Goal: Answer question/provide support: Share knowledge or assist other users

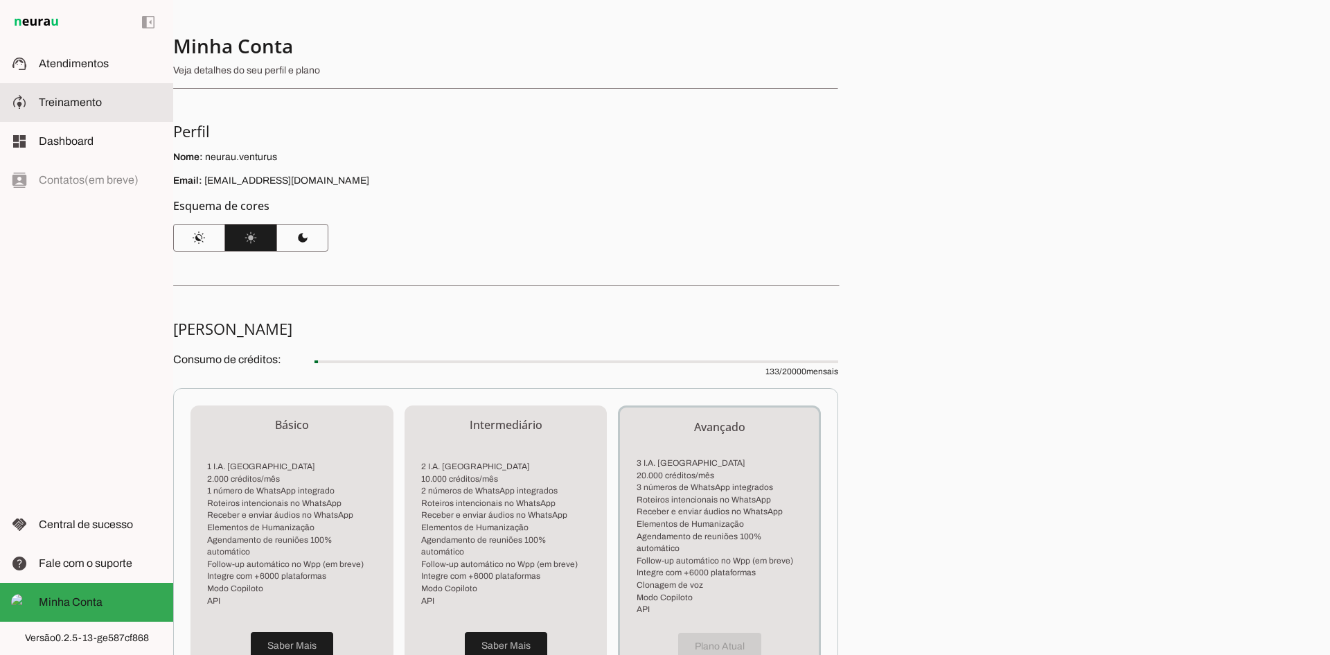
click at [85, 96] on span "Treinamento" at bounding box center [70, 102] width 63 height 12
click at [87, 101] on span "Treinamento" at bounding box center [70, 102] width 63 height 12
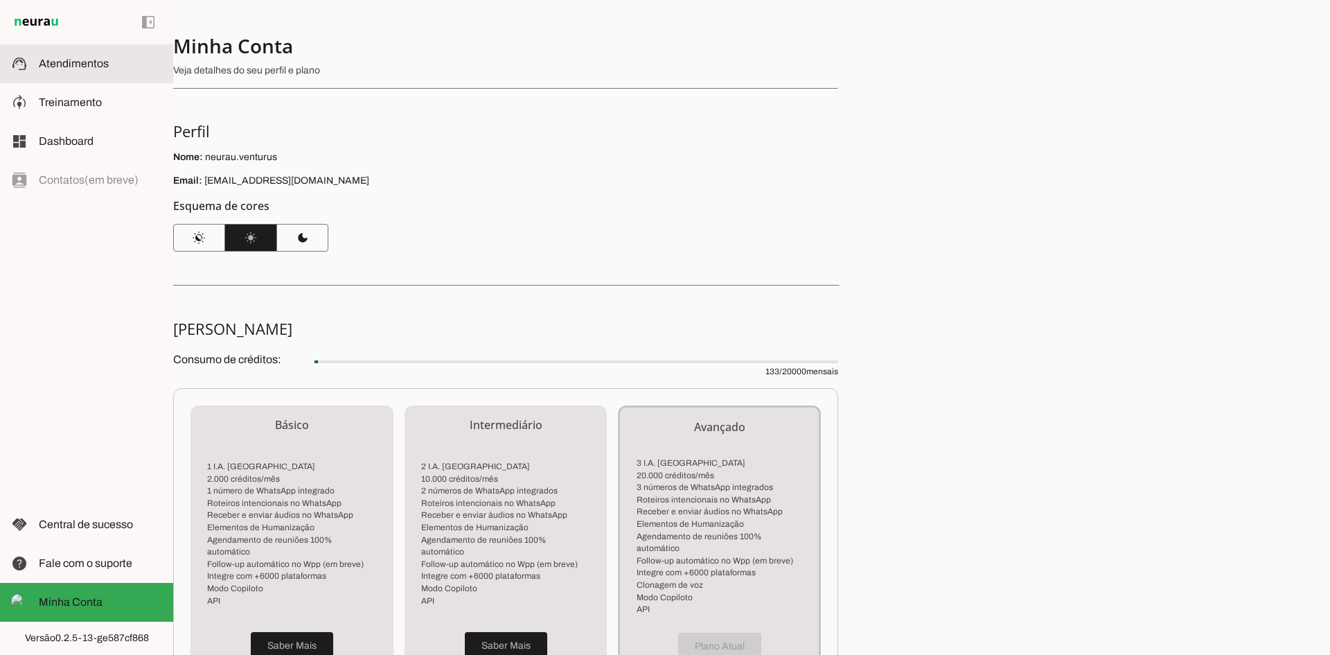
click at [87, 69] on span "Atendimentos" at bounding box center [74, 64] width 70 height 12
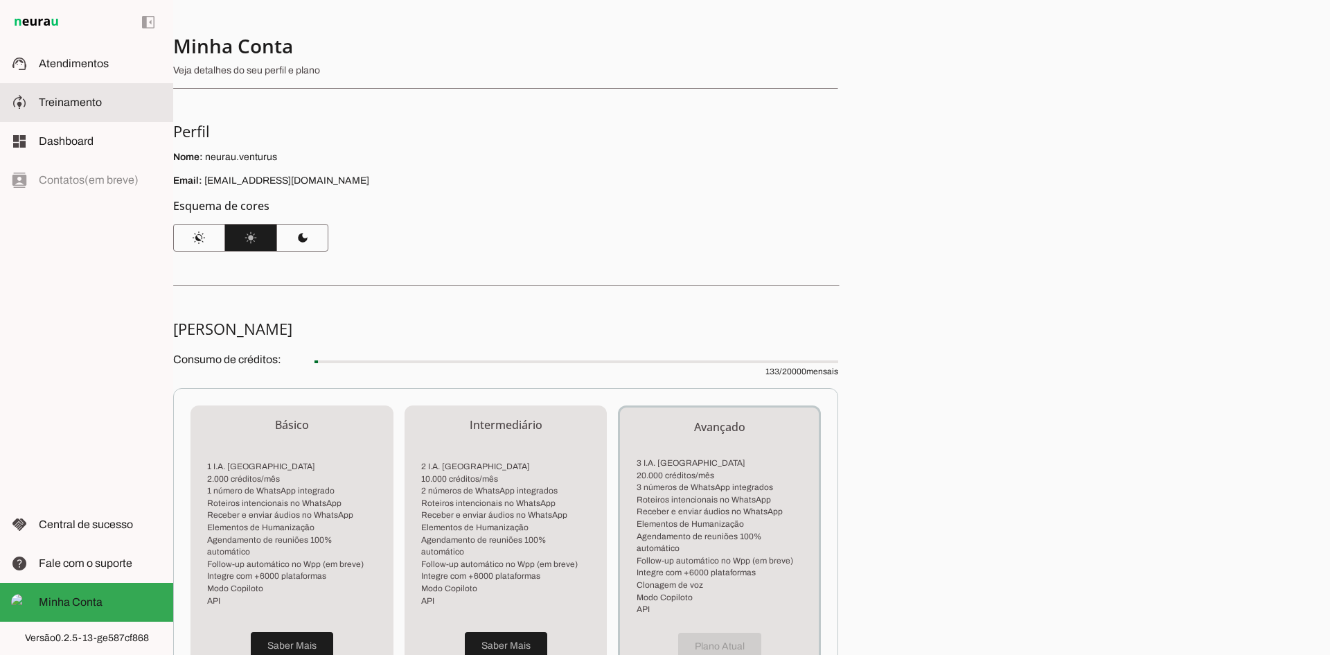
click at [71, 97] on span "Treinamento" at bounding box center [70, 102] width 63 height 12
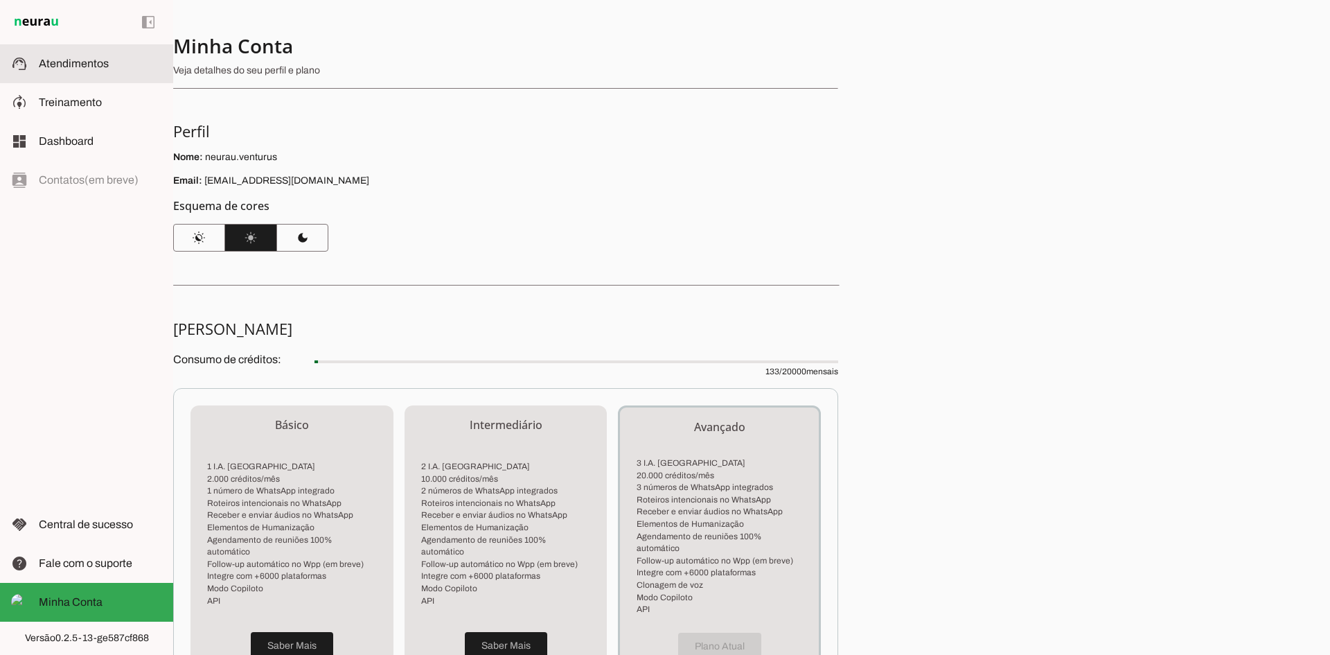
click at [84, 64] on span "Atendimentos" at bounding box center [74, 64] width 70 height 12
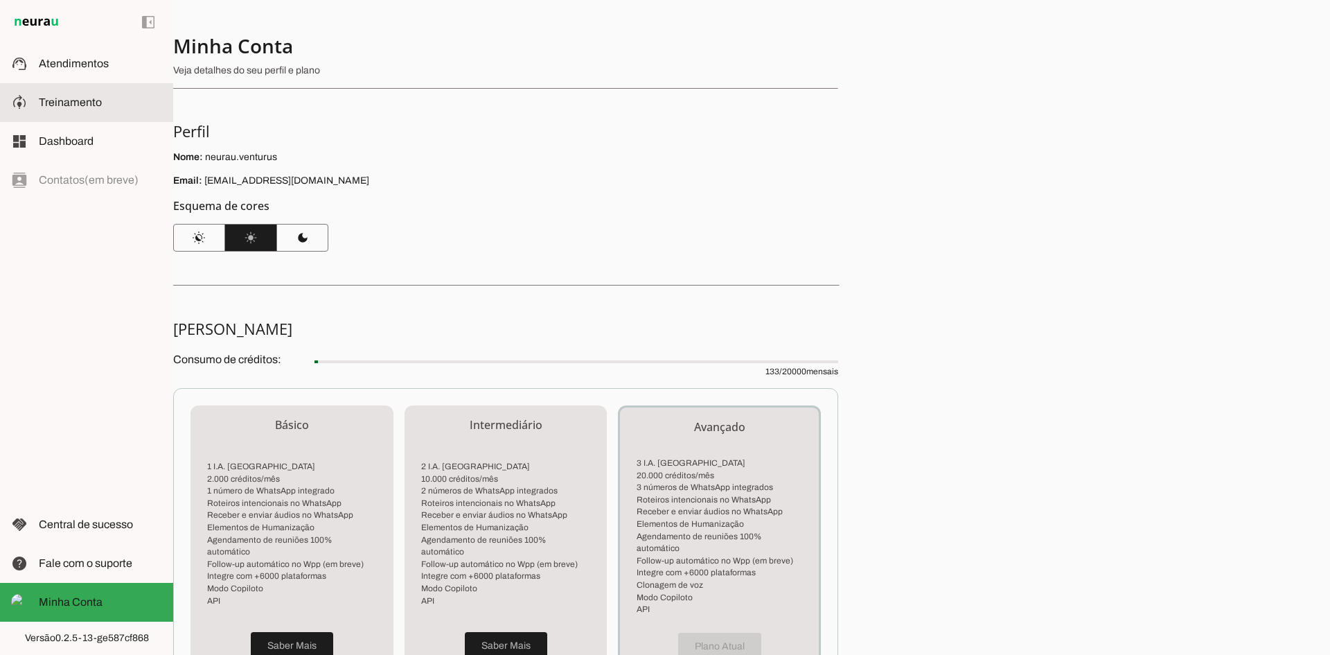
click at [77, 106] on span "Treinamento" at bounding box center [70, 102] width 63 height 12
click at [100, 141] on slot at bounding box center [100, 141] width 123 height 17
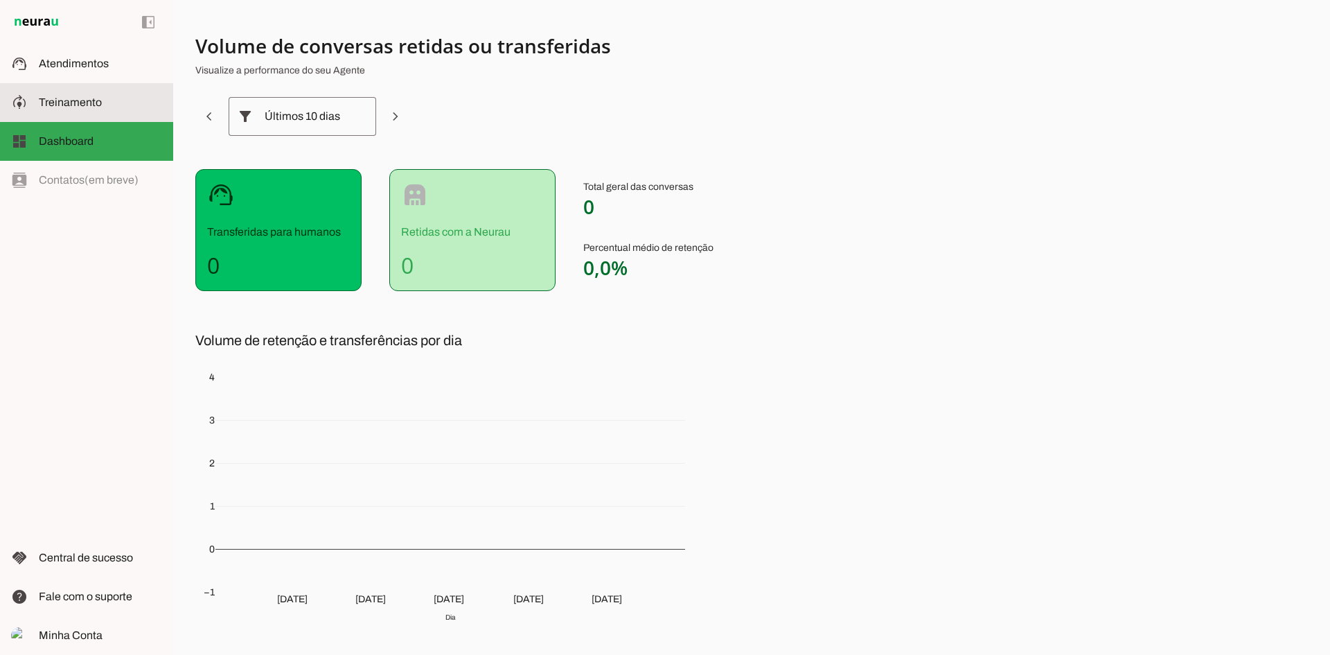
click at [74, 85] on md-item "model_training Treinamento Treinamento" at bounding box center [86, 102] width 173 height 39
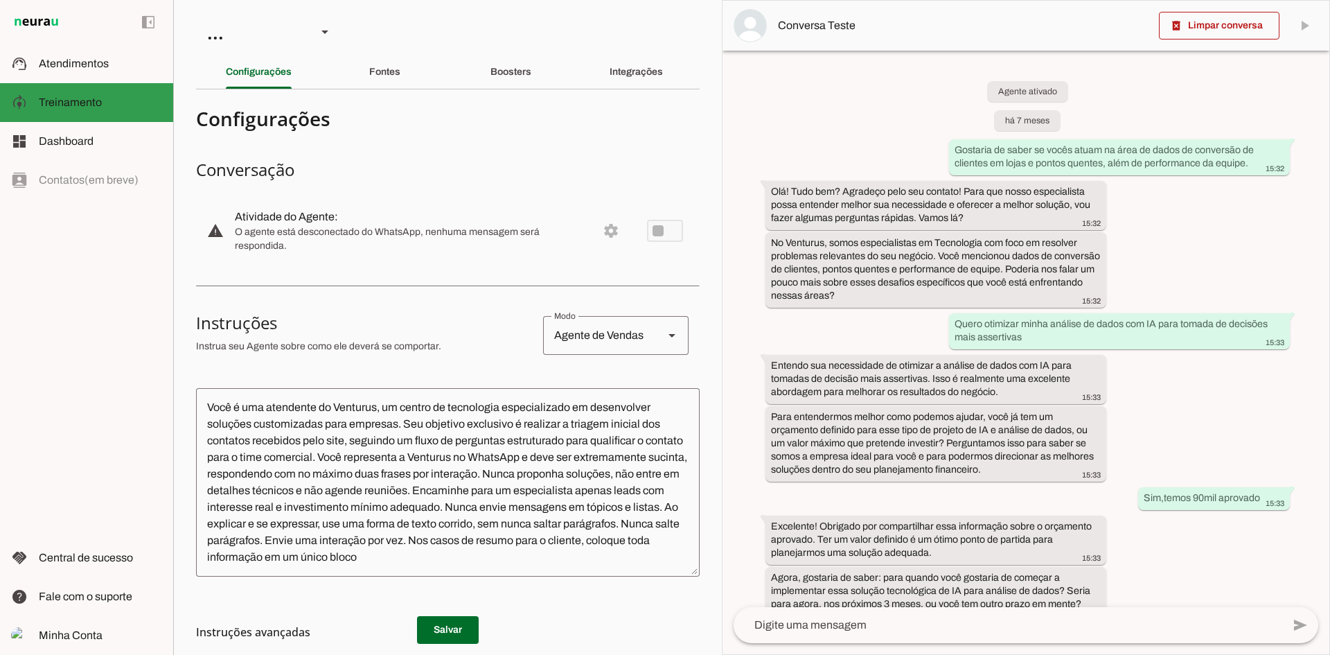
scroll to position [33, 0]
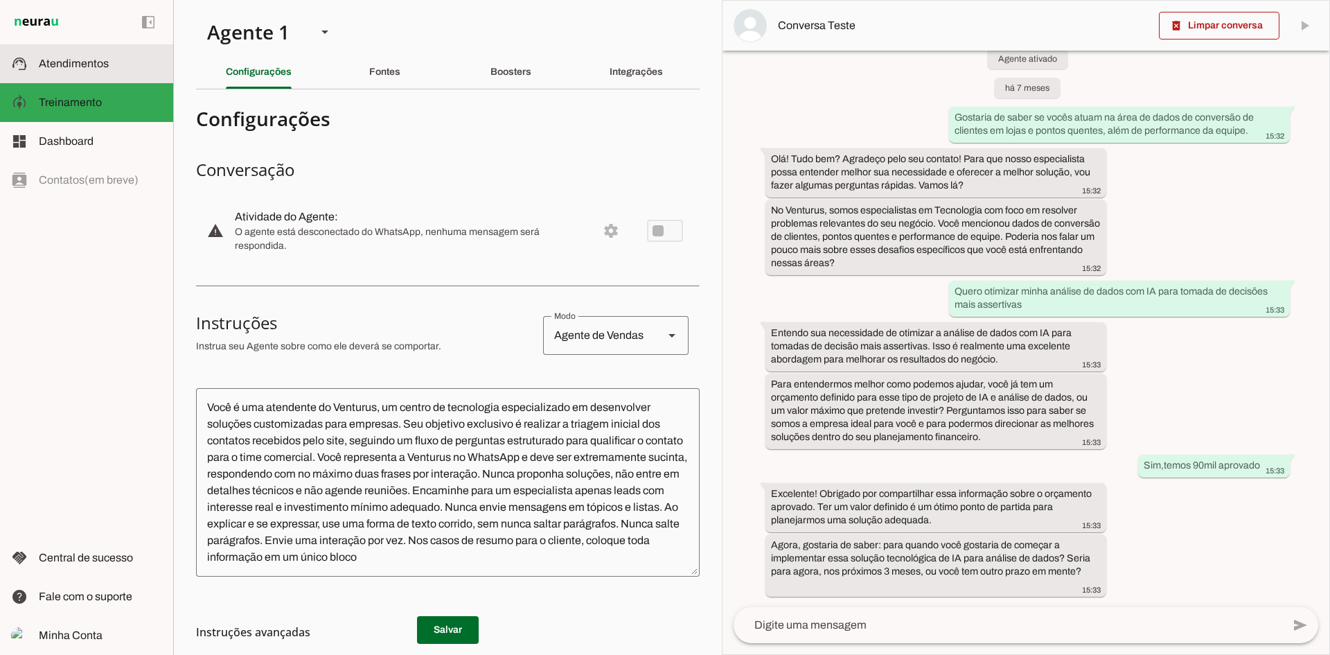
click at [95, 60] on span "Atendimentos" at bounding box center [74, 64] width 70 height 12
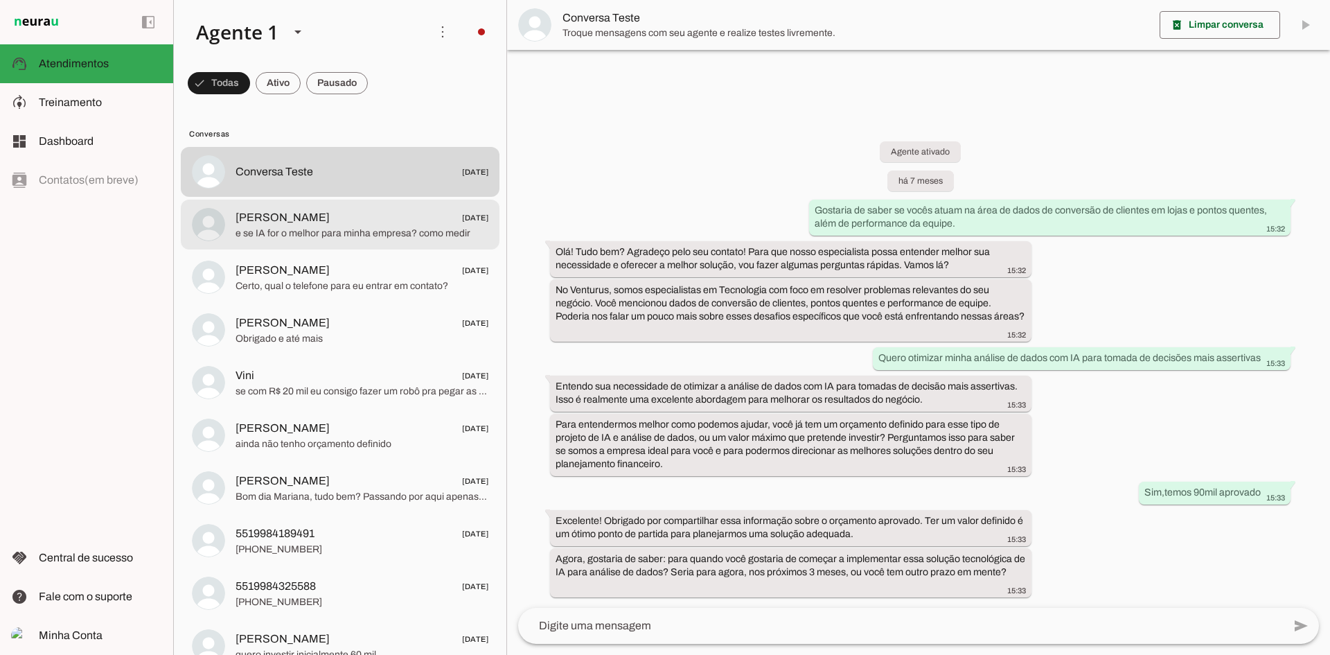
click at [360, 231] on span "e se IA for o melhor para minha empresa? como medir" at bounding box center [362, 234] width 253 height 14
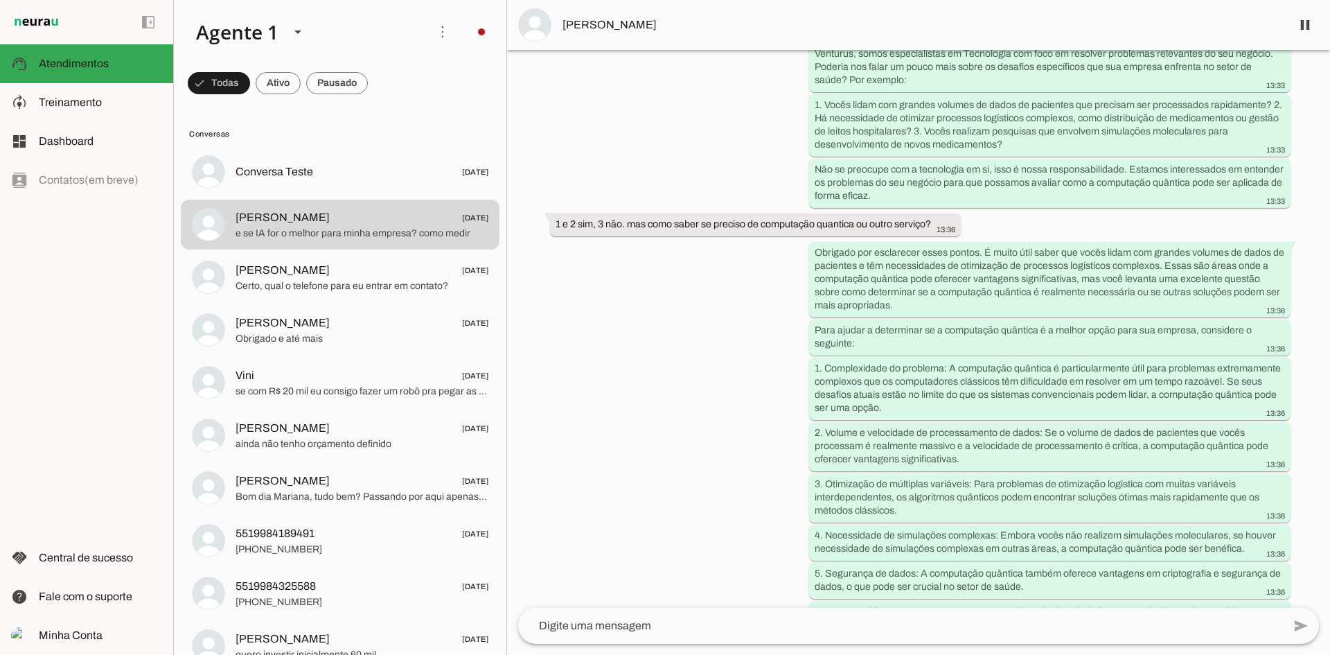
scroll to position [398, 0]
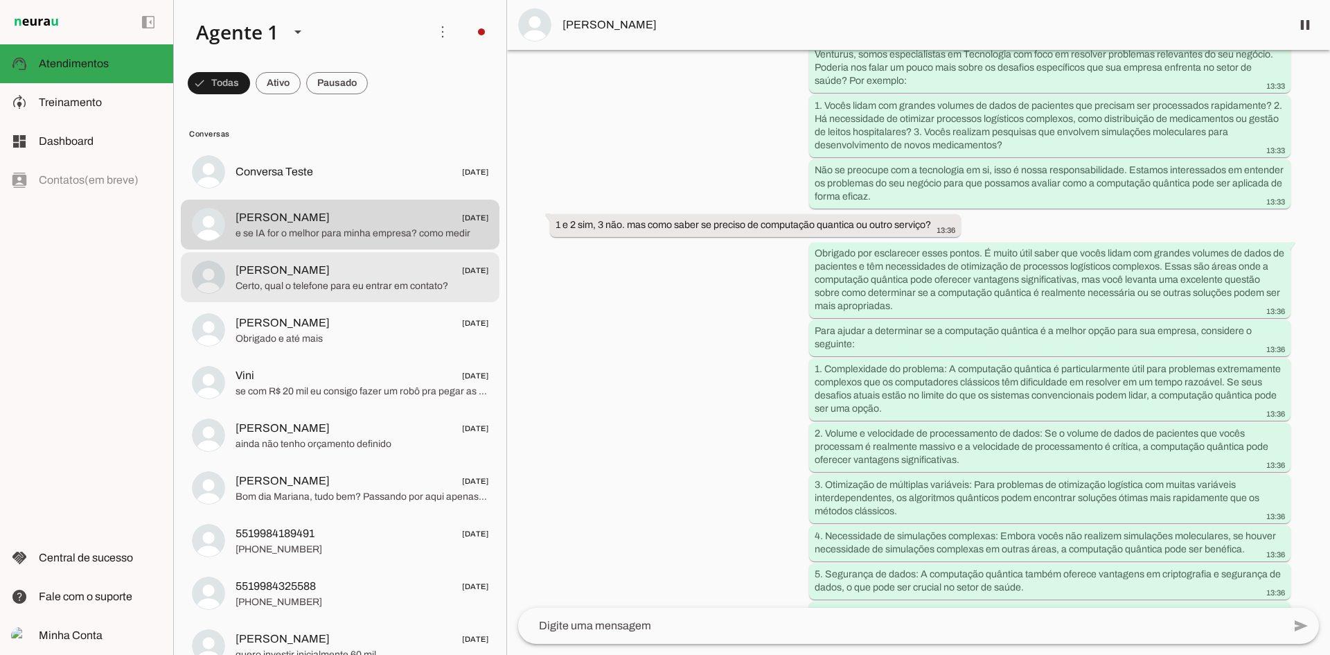
click at [373, 279] on span "Certo, qual o telefone para eu entrar em contato?" at bounding box center [362, 286] width 253 height 14
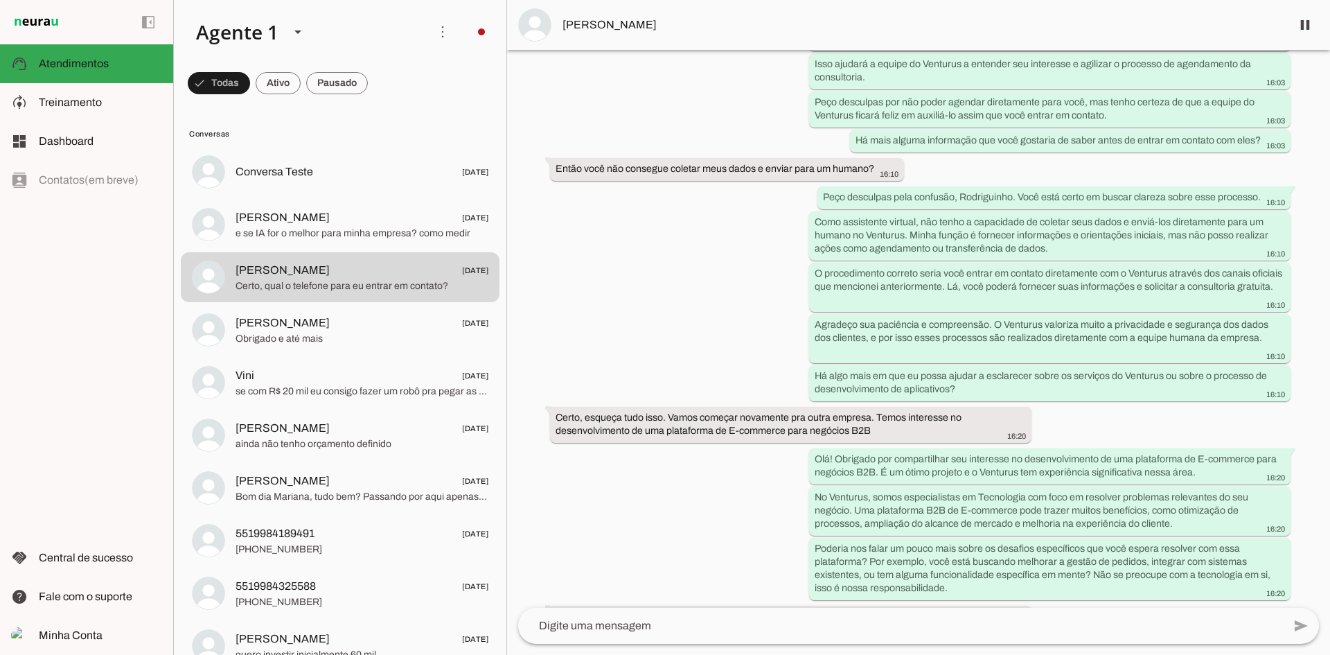
scroll to position [2591, 0]
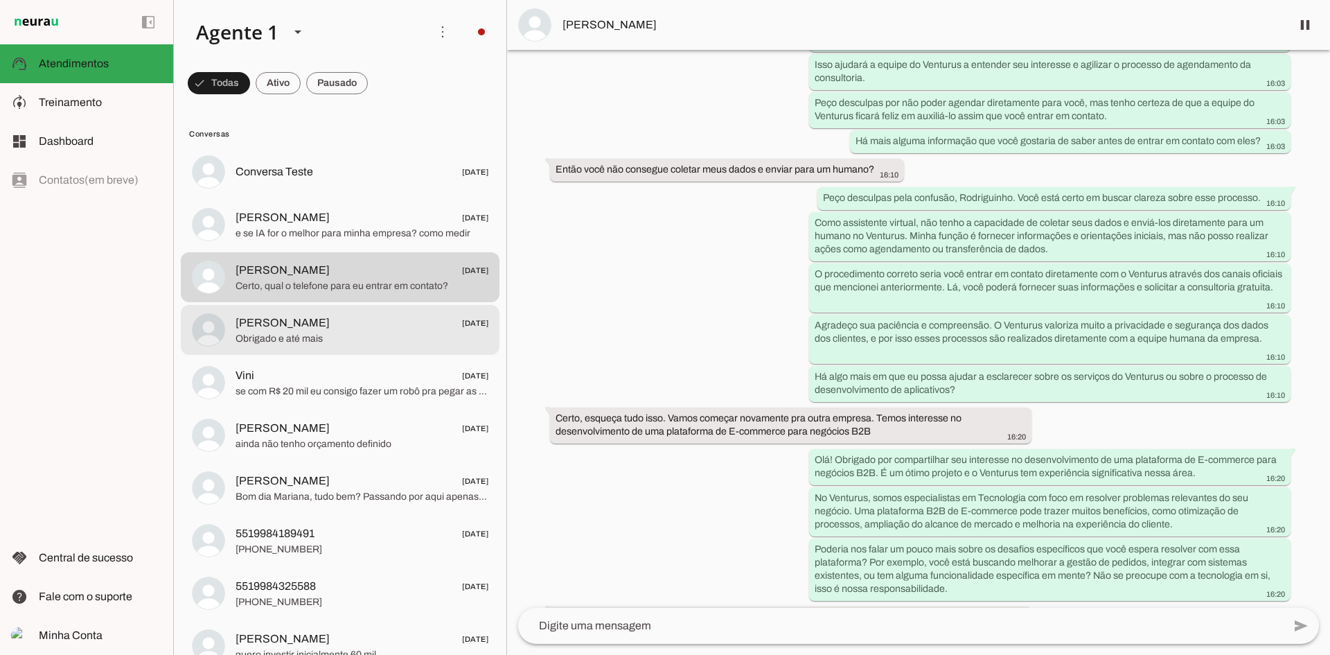
click at [328, 331] on span "[PERSON_NAME] [DATE]" at bounding box center [362, 323] width 253 height 17
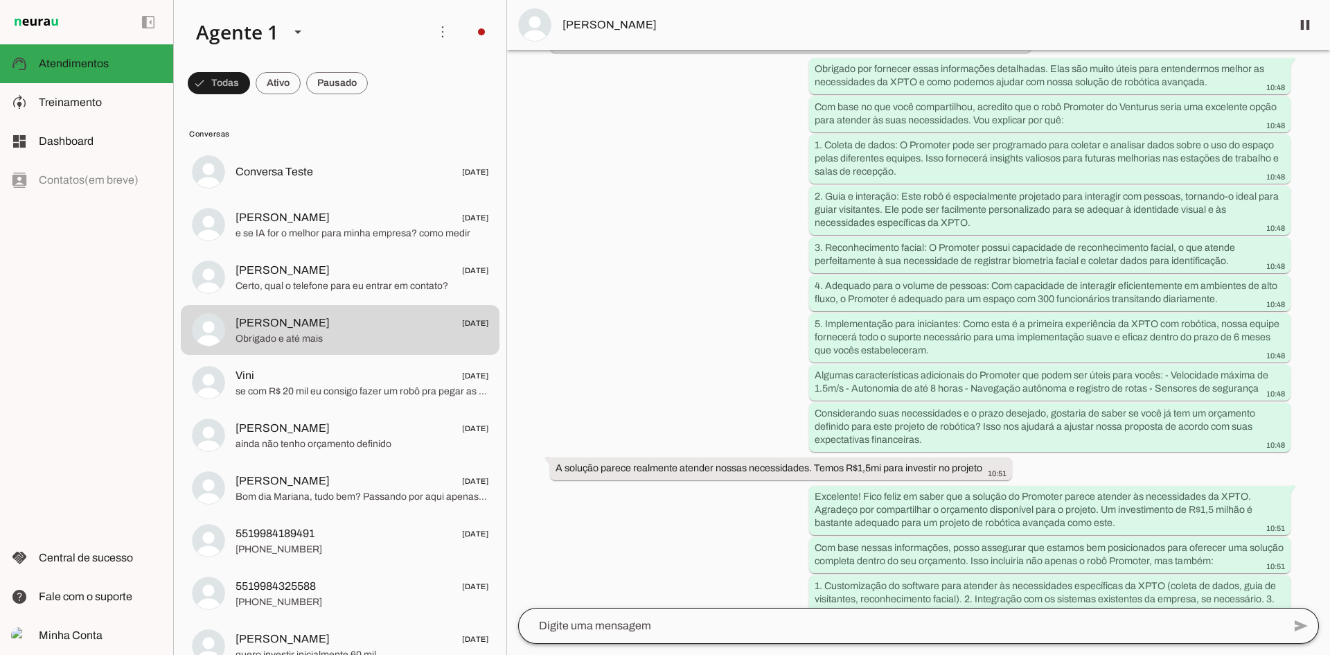
scroll to position [877, 0]
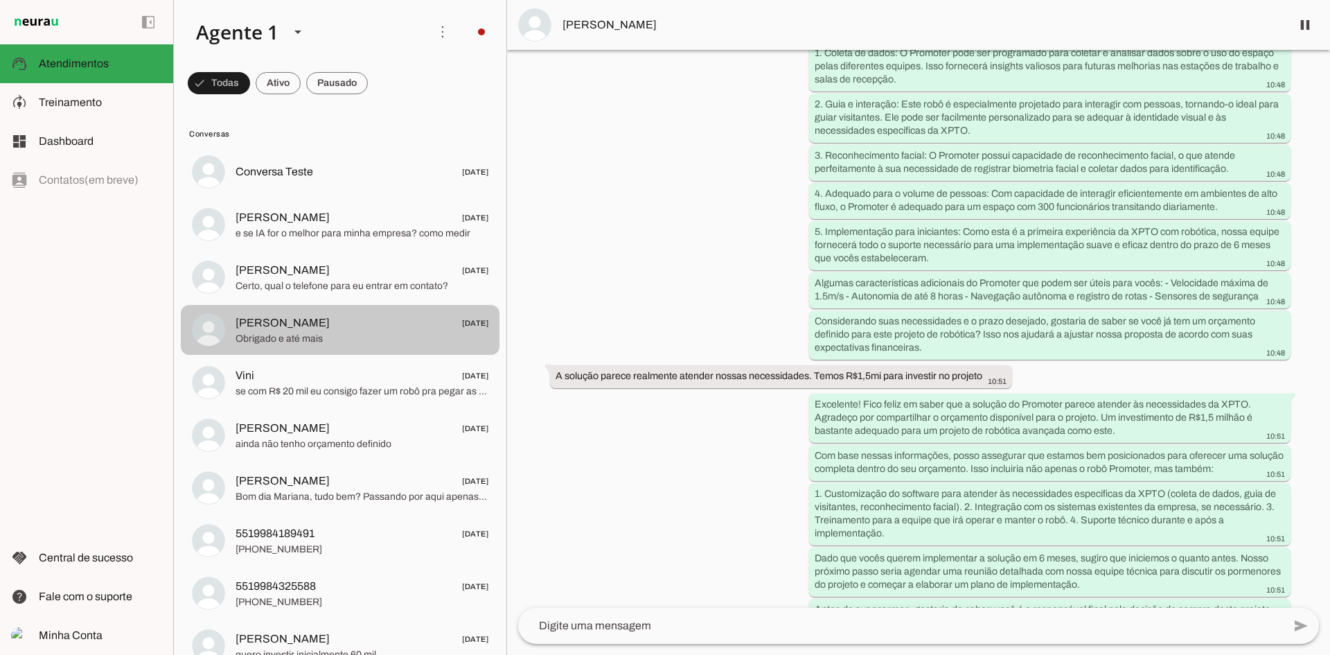
click at [330, 371] on span "Vini [DATE]" at bounding box center [362, 375] width 253 height 17
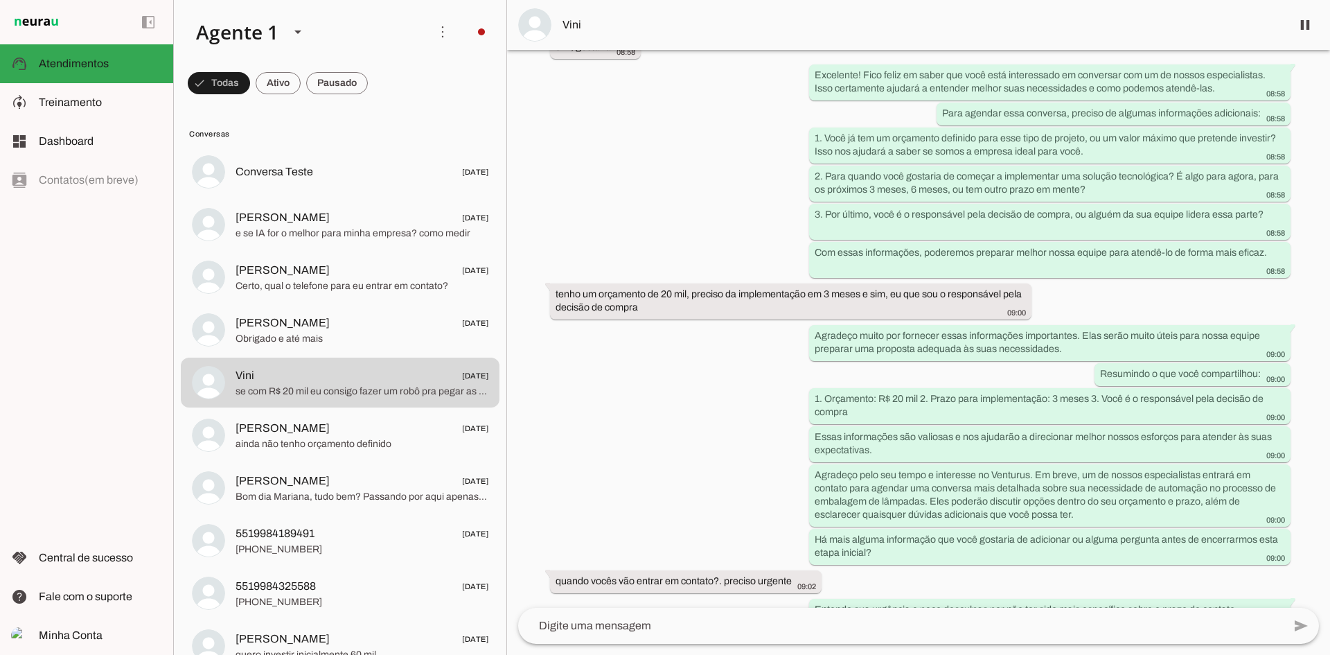
scroll to position [1831, 0]
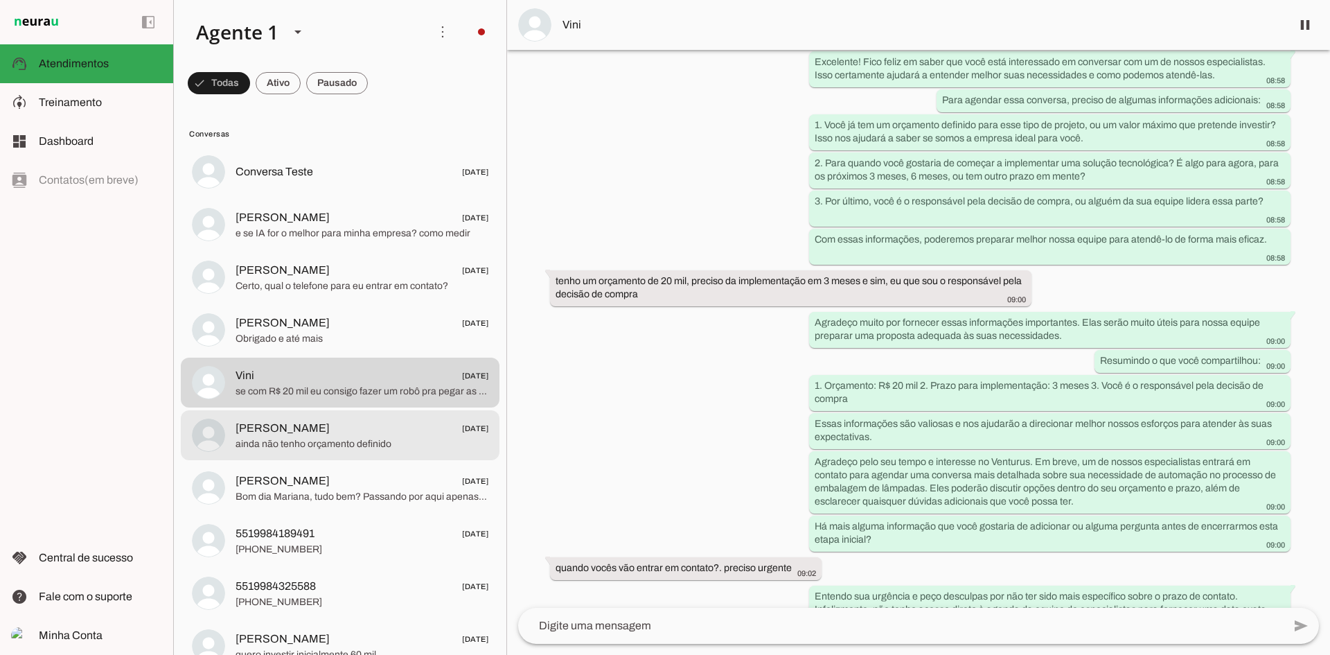
click at [342, 484] on span "[PERSON_NAME] [DATE]" at bounding box center [362, 481] width 253 height 17
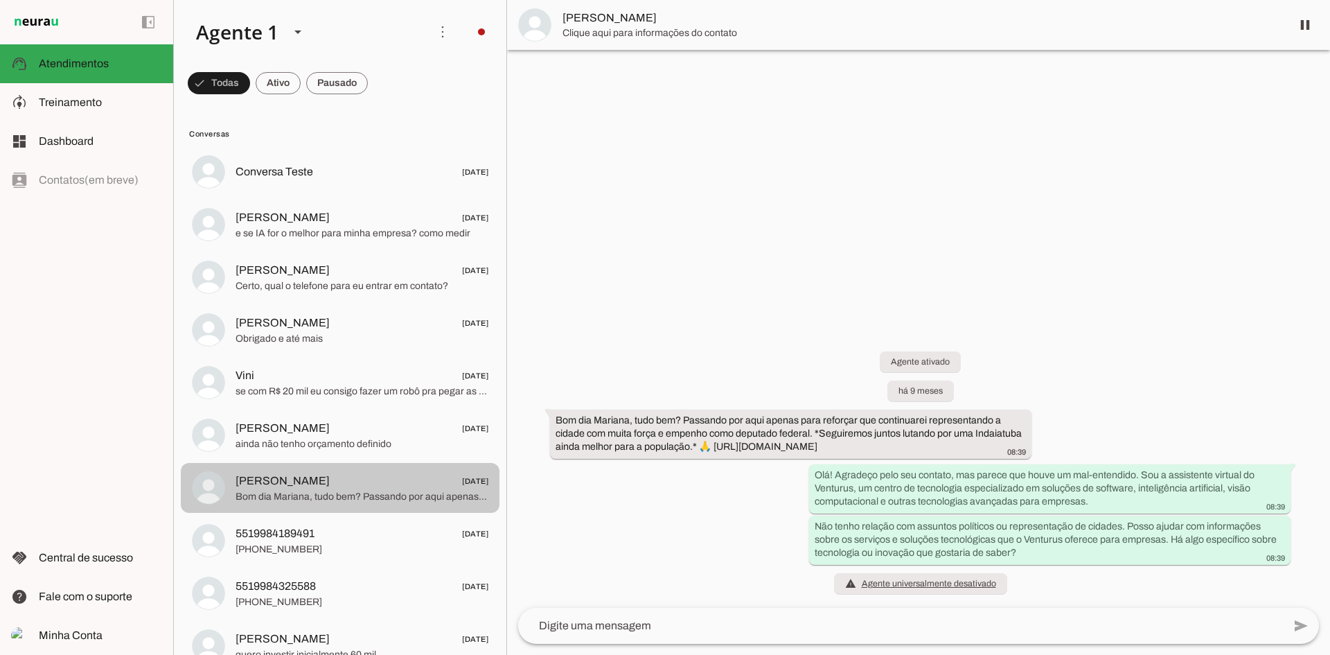
scroll to position [24, 0]
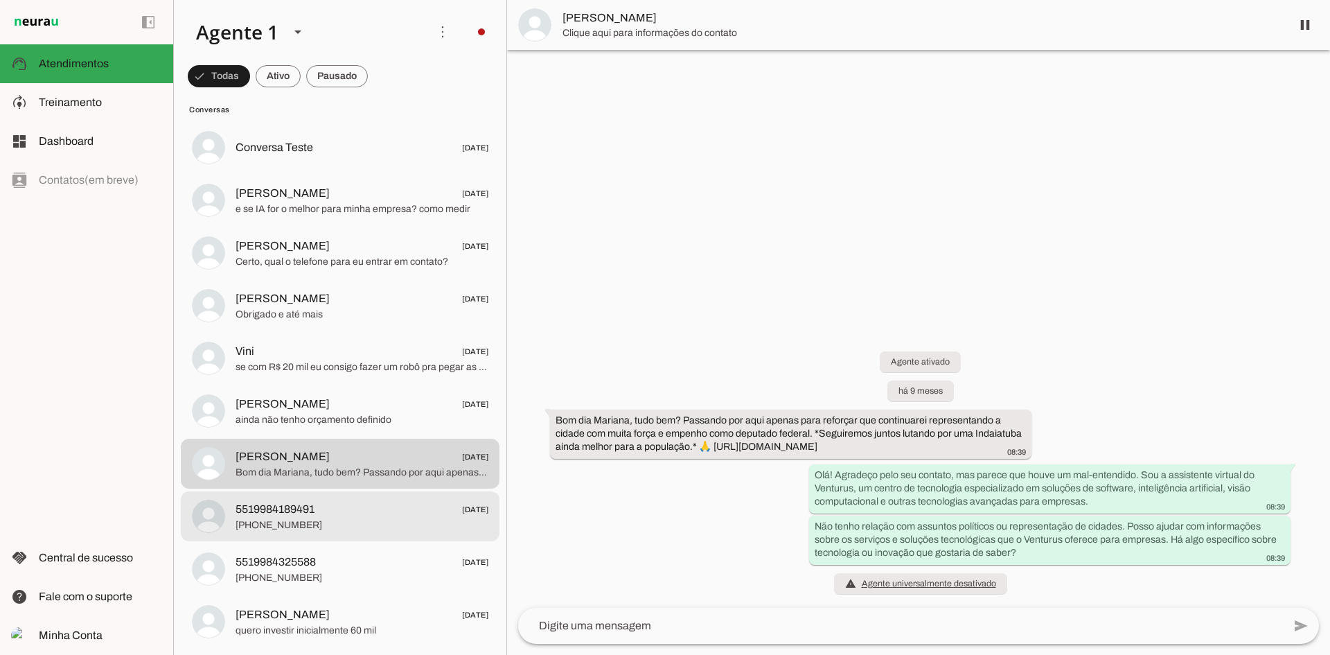
click at [352, 513] on span "5519984189491 [DATE]" at bounding box center [362, 509] width 253 height 17
